Goal: Task Accomplishment & Management: Manage account settings

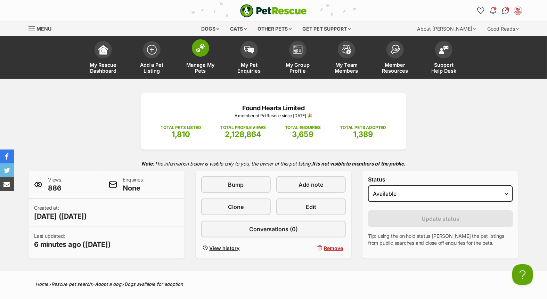
click at [204, 54] on span at bounding box center [200, 47] width 17 height 17
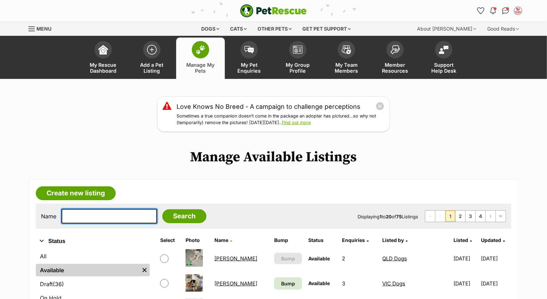
click at [105, 211] on input "text" at bounding box center [110, 216] width 96 height 15
type input "thistle"
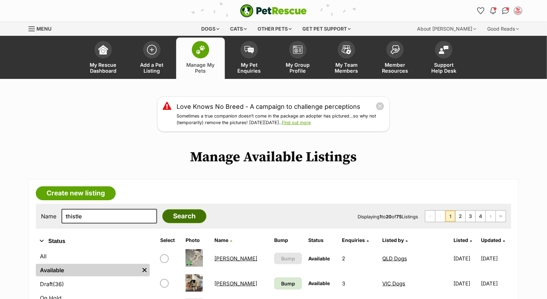
click at [170, 219] on input "Search" at bounding box center [184, 216] width 44 height 14
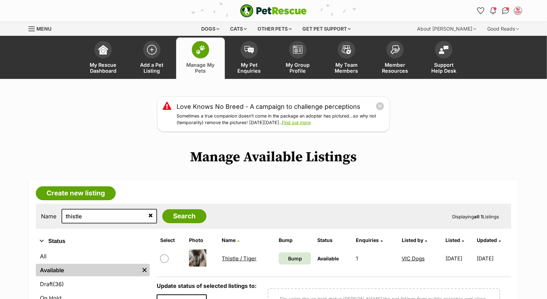
click at [244, 256] on link "Thistle / Tiger" at bounding box center [239, 258] width 35 height 7
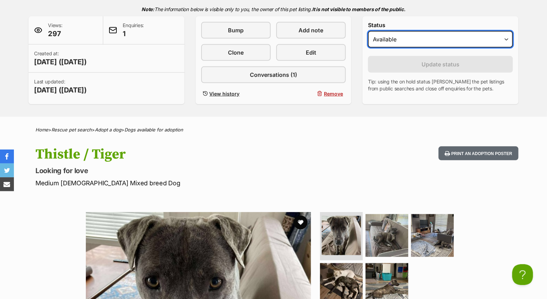
click at [435, 40] on select "Draft - not available as listing has enquires Available On hold Adopted" at bounding box center [440, 39] width 145 height 17
select select "on_hold"
click at [368, 31] on select "Draft - not available as listing has enquires Available On hold Adopted" at bounding box center [440, 39] width 145 height 17
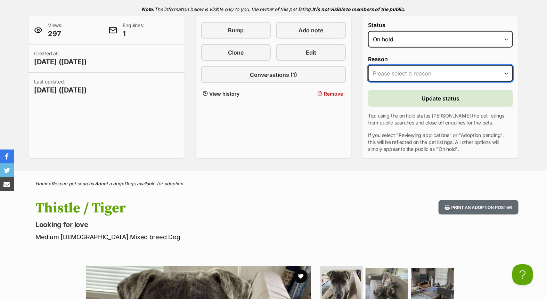
click at [423, 73] on select "Please select a reason Medical reasons Reviewing applications Adoption pending …" at bounding box center [440, 73] width 145 height 17
select select "adoption_pending"
click at [368, 65] on select "Please select a reason Medical reasons Reviewing applications Adoption pending …" at bounding box center [440, 73] width 145 height 17
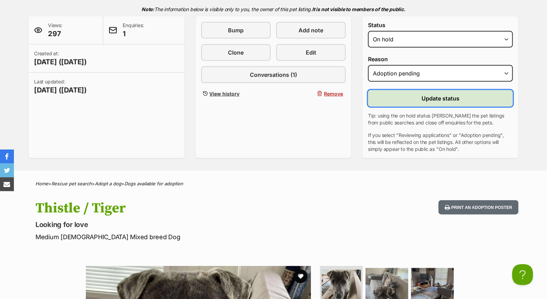
click at [418, 97] on button "Update status" at bounding box center [440, 98] width 145 height 17
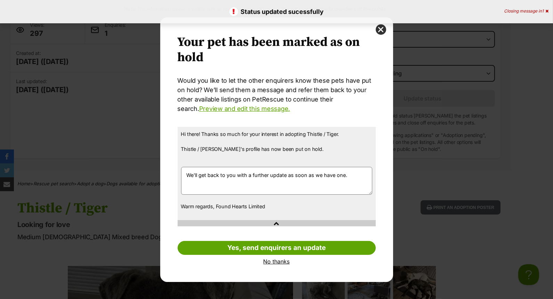
click at [276, 262] on link "No thanks" at bounding box center [277, 261] width 198 height 6
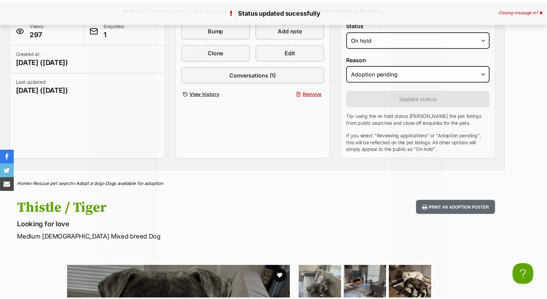
scroll to position [154, 0]
